Goal: Transaction & Acquisition: Purchase product/service

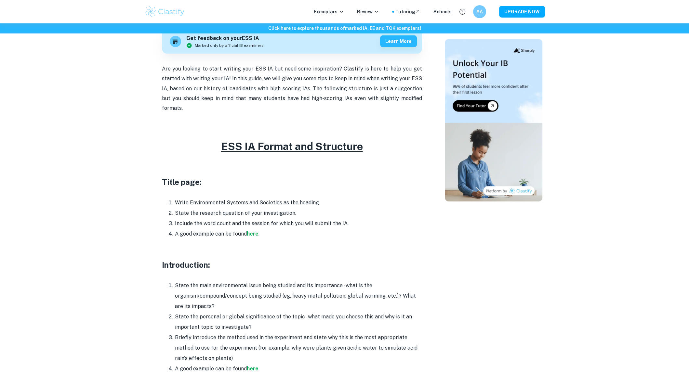
scroll to position [233, 0]
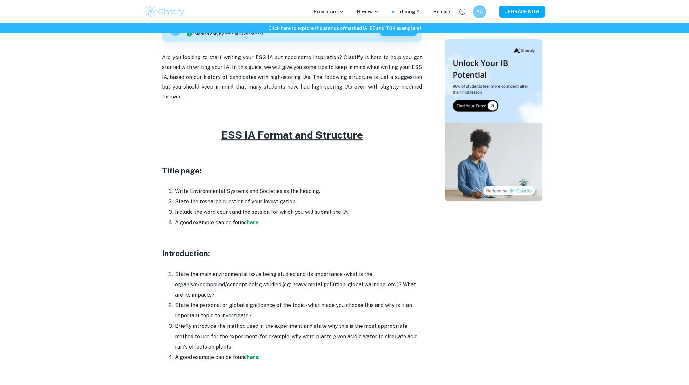
click at [255, 219] on strong "here" at bounding box center [253, 222] width 12 height 6
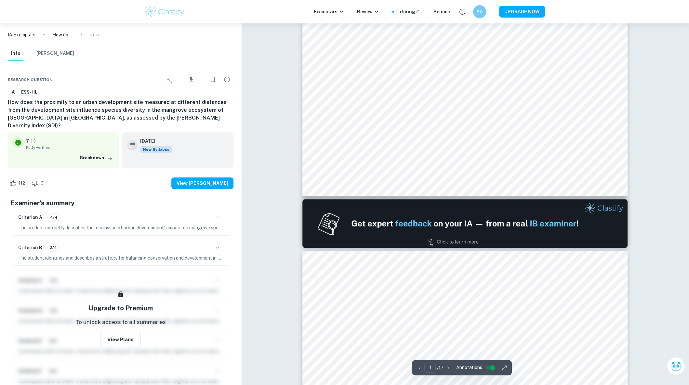
scroll to position [267, 0]
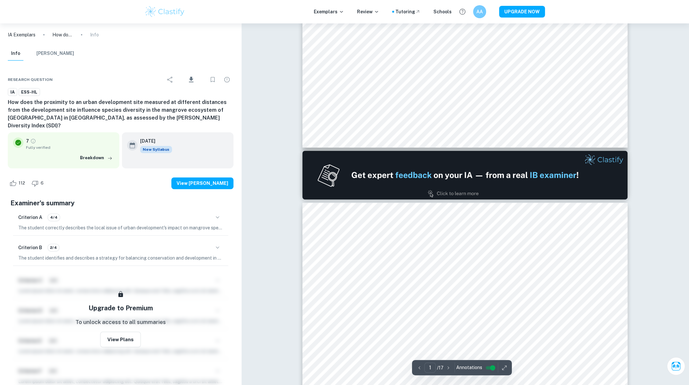
type input "2"
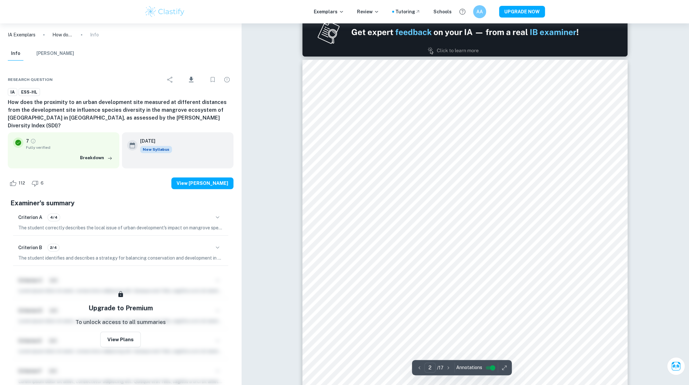
scroll to position [447, 0]
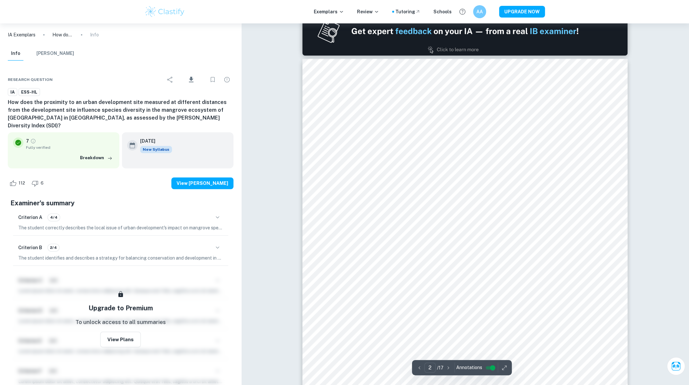
click at [469, 32] on img at bounding box center [464, 31] width 325 height 49
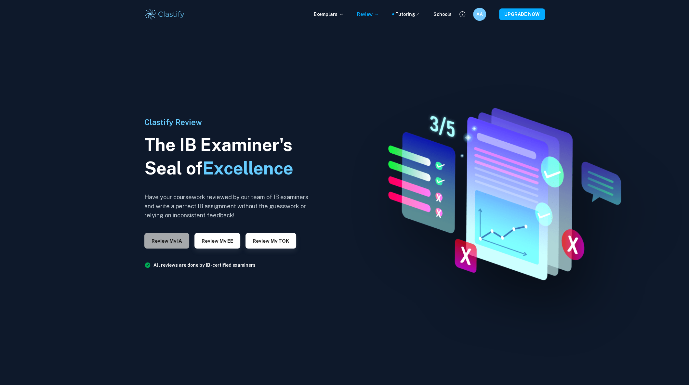
click at [179, 243] on button "Review my IA" at bounding box center [166, 241] width 45 height 16
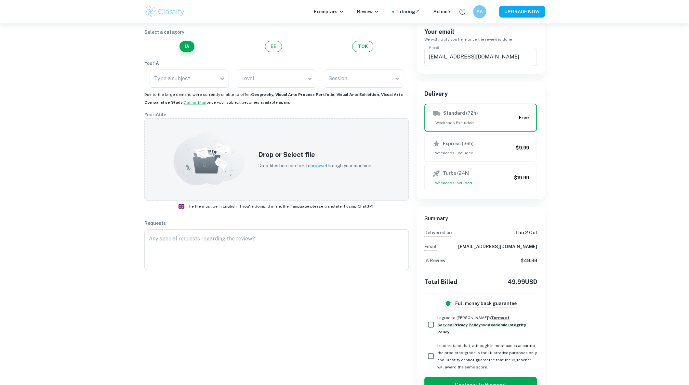
scroll to position [66, 0]
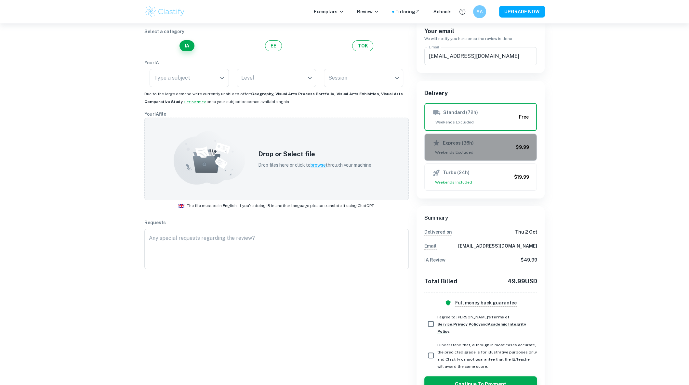
click at [466, 156] on button "Express (36h) Weekends Excluded $9.99" at bounding box center [480, 147] width 113 height 27
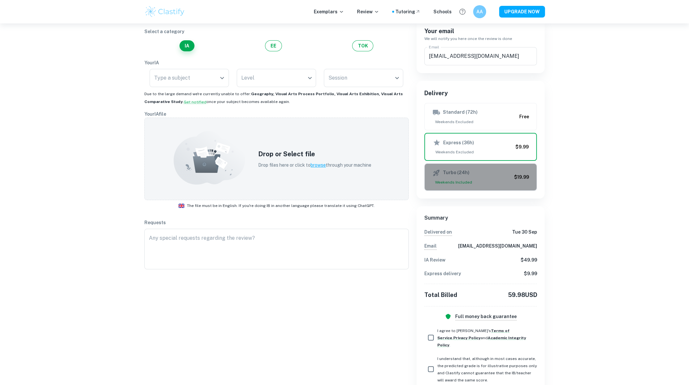
click at [465, 179] on span "Weekends Included" at bounding box center [471, 182] width 79 height 6
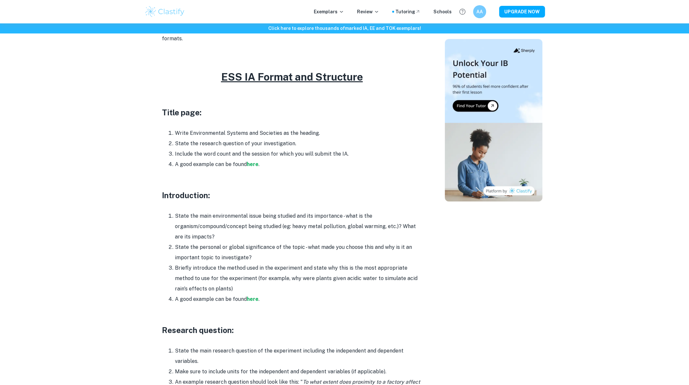
scroll to position [290, 0]
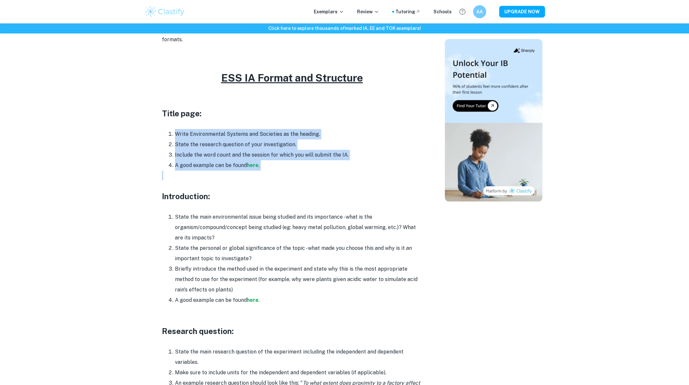
drag, startPoint x: 174, startPoint y: 121, endPoint x: 291, endPoint y: 163, distance: 124.5
copy div "Write Environmental Systems and Societies as the heading. State the research qu…"
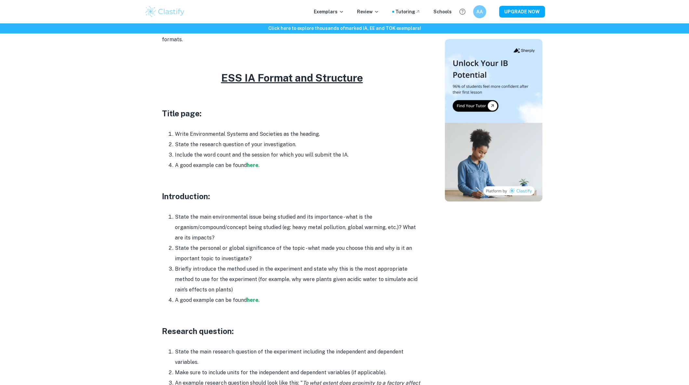
click at [306, 129] on li "Write Environmental Systems and Societies as the heading." at bounding box center [298, 134] width 247 height 10
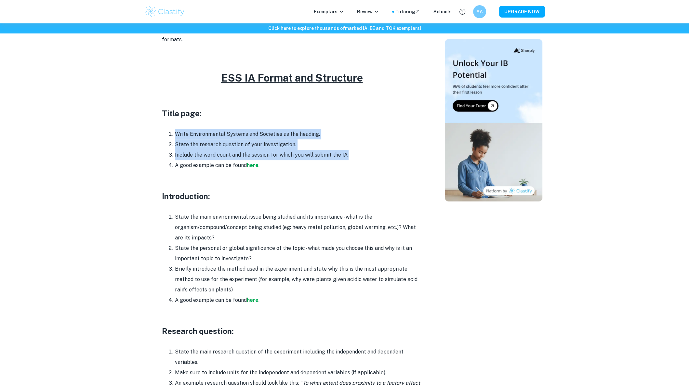
drag, startPoint x: 175, startPoint y: 122, endPoint x: 357, endPoint y: 143, distance: 183.8
click at [357, 143] on ol "Write Environmental Systems and Societies as the heading. State the research qu…" at bounding box center [292, 150] width 260 height 42
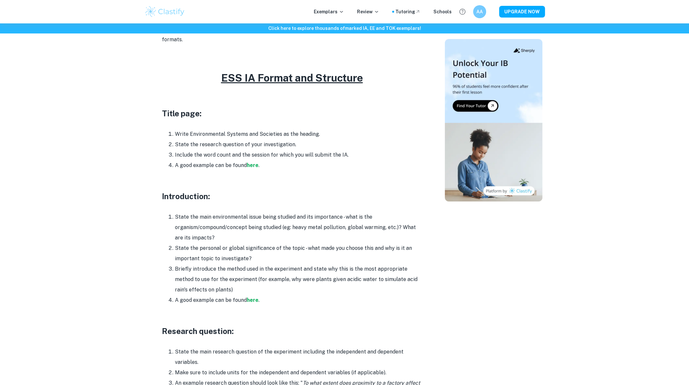
click at [396, 139] on li "State the research question of your investigation." at bounding box center [298, 144] width 247 height 10
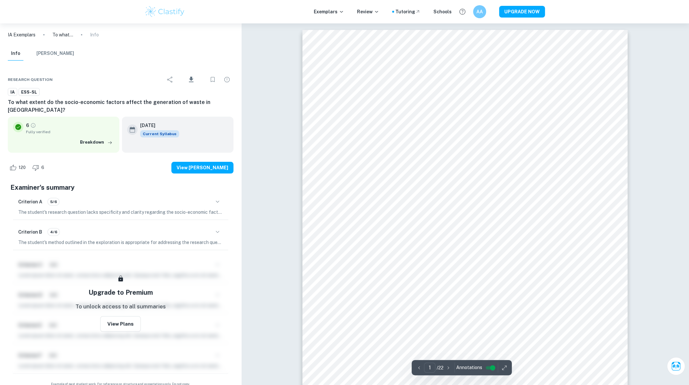
click at [158, 10] on img at bounding box center [164, 11] width 41 height 13
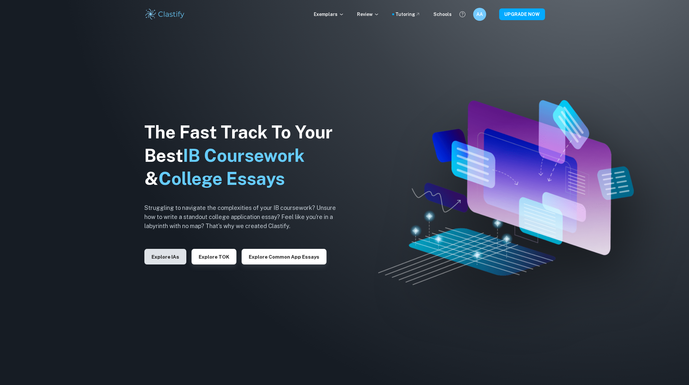
click at [174, 258] on button "Explore IAs" at bounding box center [165, 257] width 42 height 16
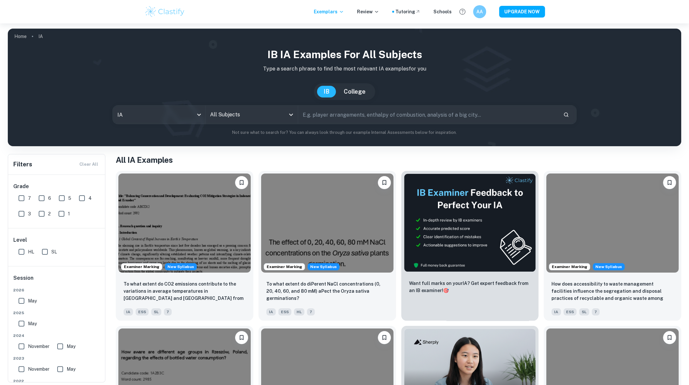
click at [232, 113] on input "All Subjects" at bounding box center [246, 115] width 77 height 12
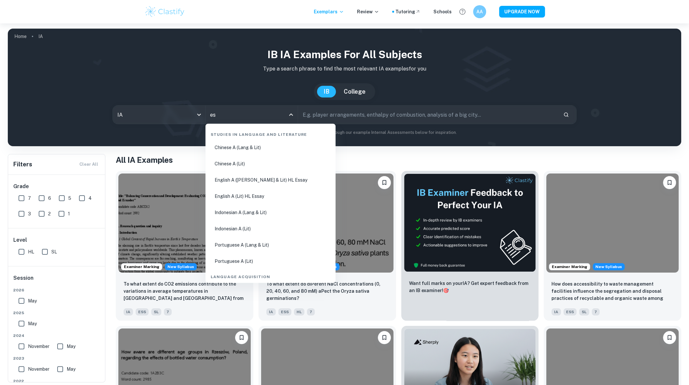
type input "ess"
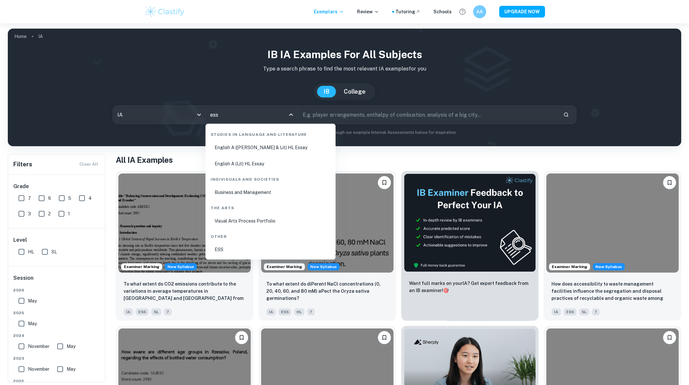
click at [232, 251] on li "ESS" at bounding box center [270, 249] width 125 height 15
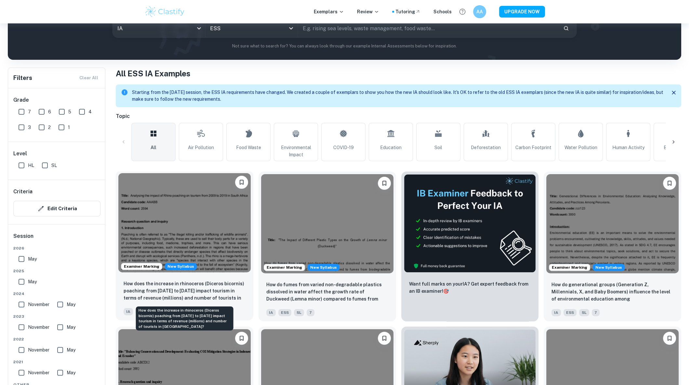
scroll to position [90, 0]
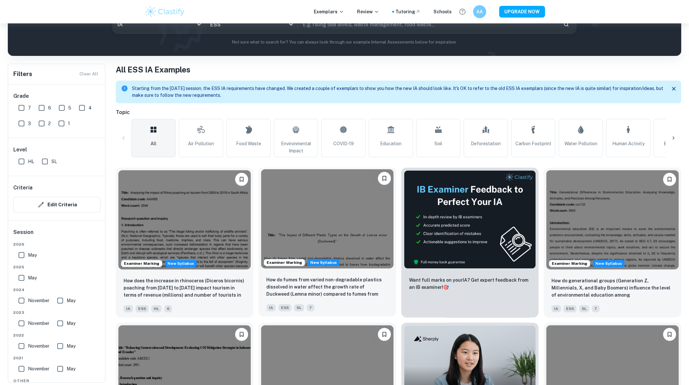
click at [336, 233] on img at bounding box center [327, 218] width 132 height 99
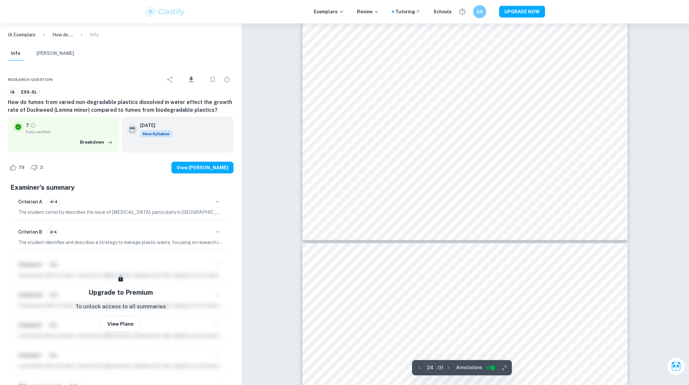
scroll to position [10216, 0]
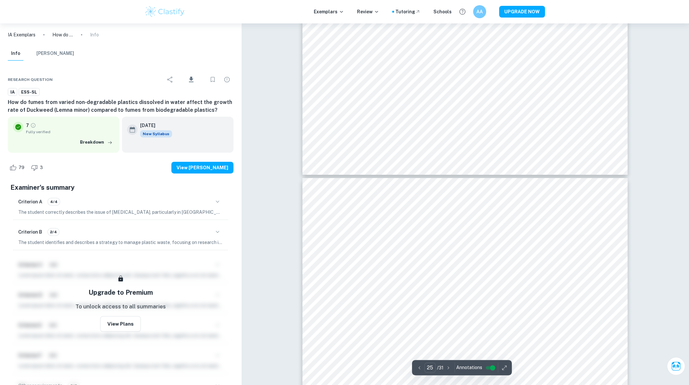
type input "26"
